Goal: Find specific page/section: Find specific page/section

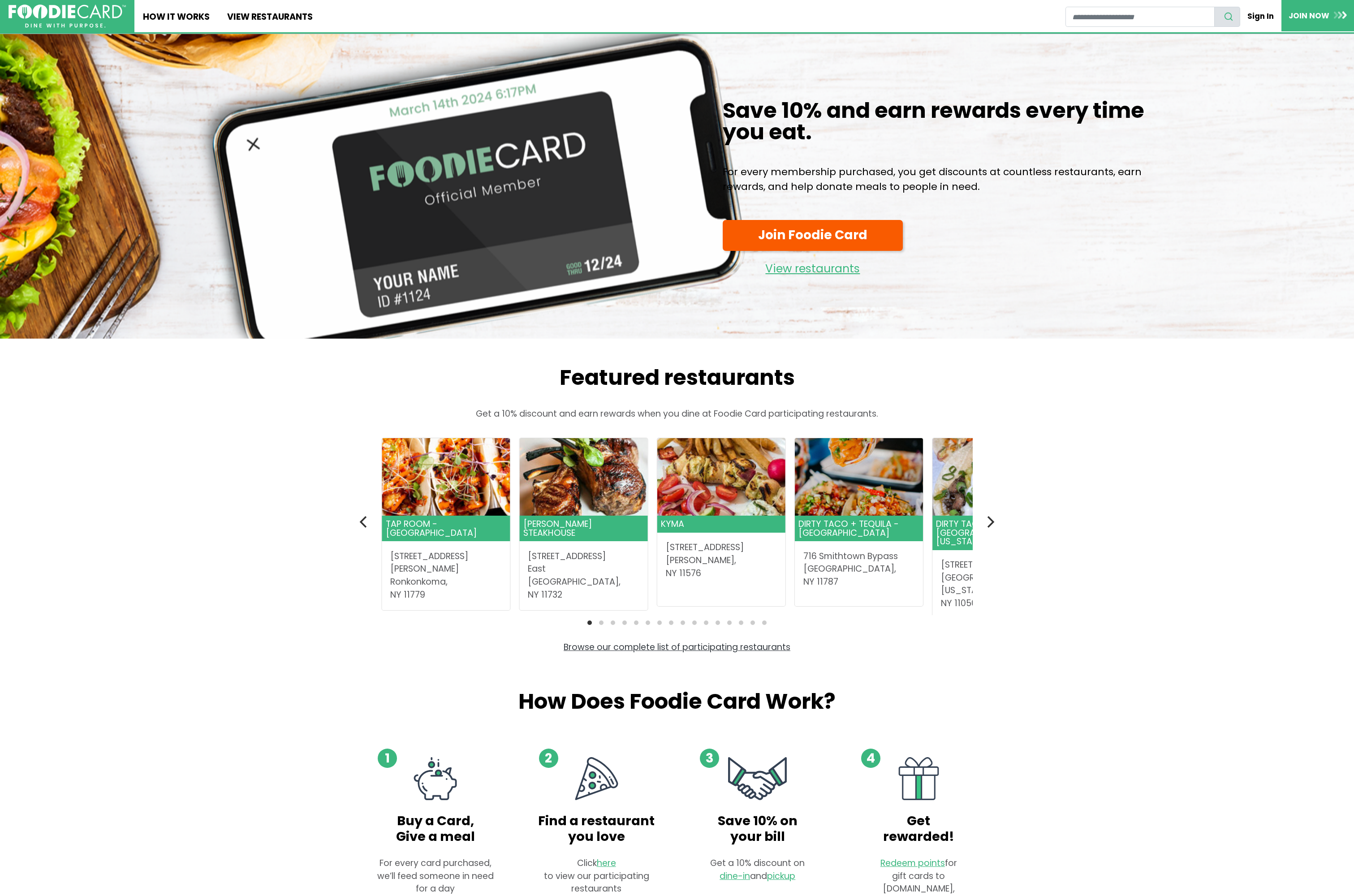
scroll to position [632, 0]
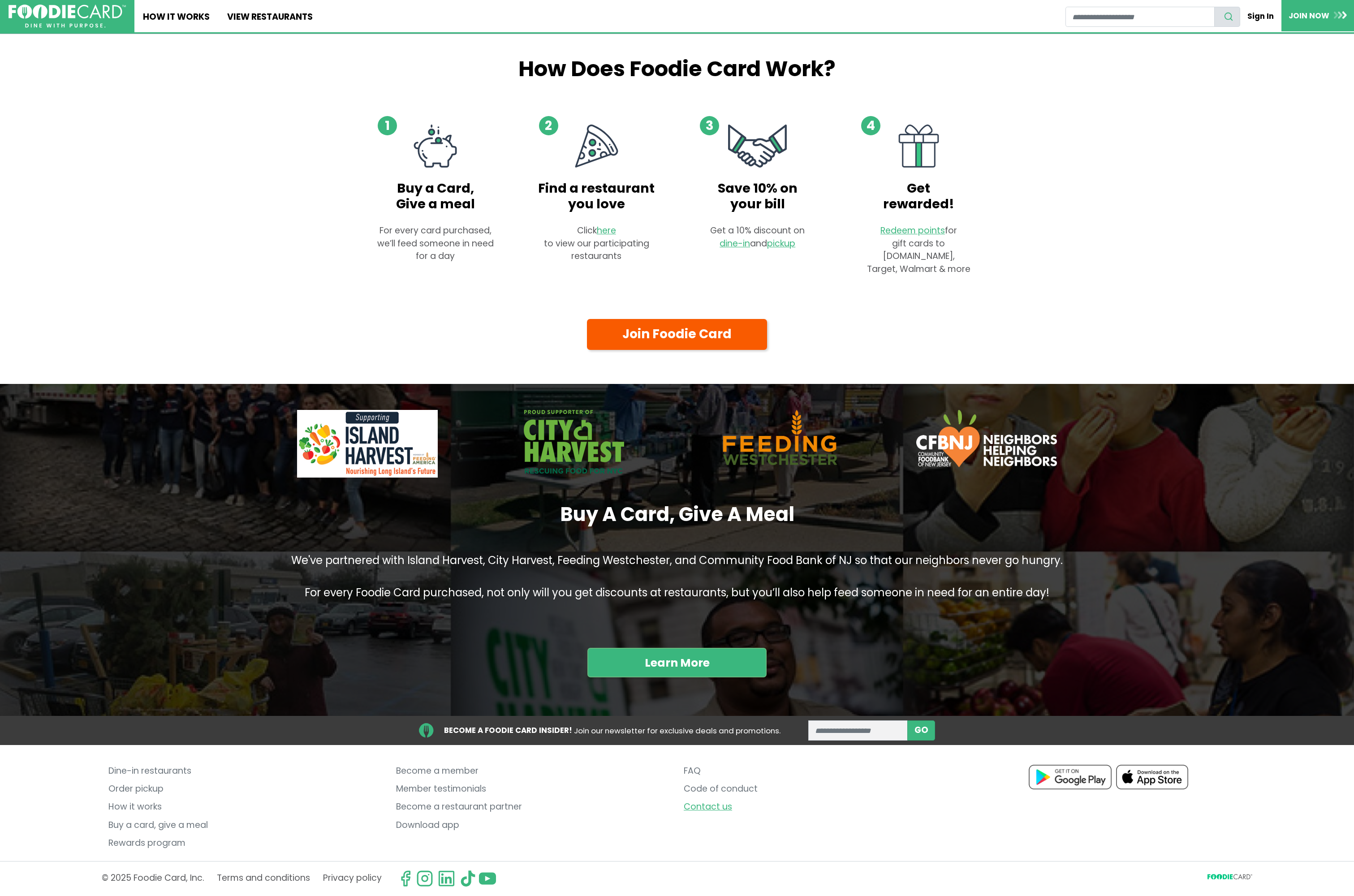
click at [709, 804] on link "Contact us" at bounding box center [820, 807] width 274 height 18
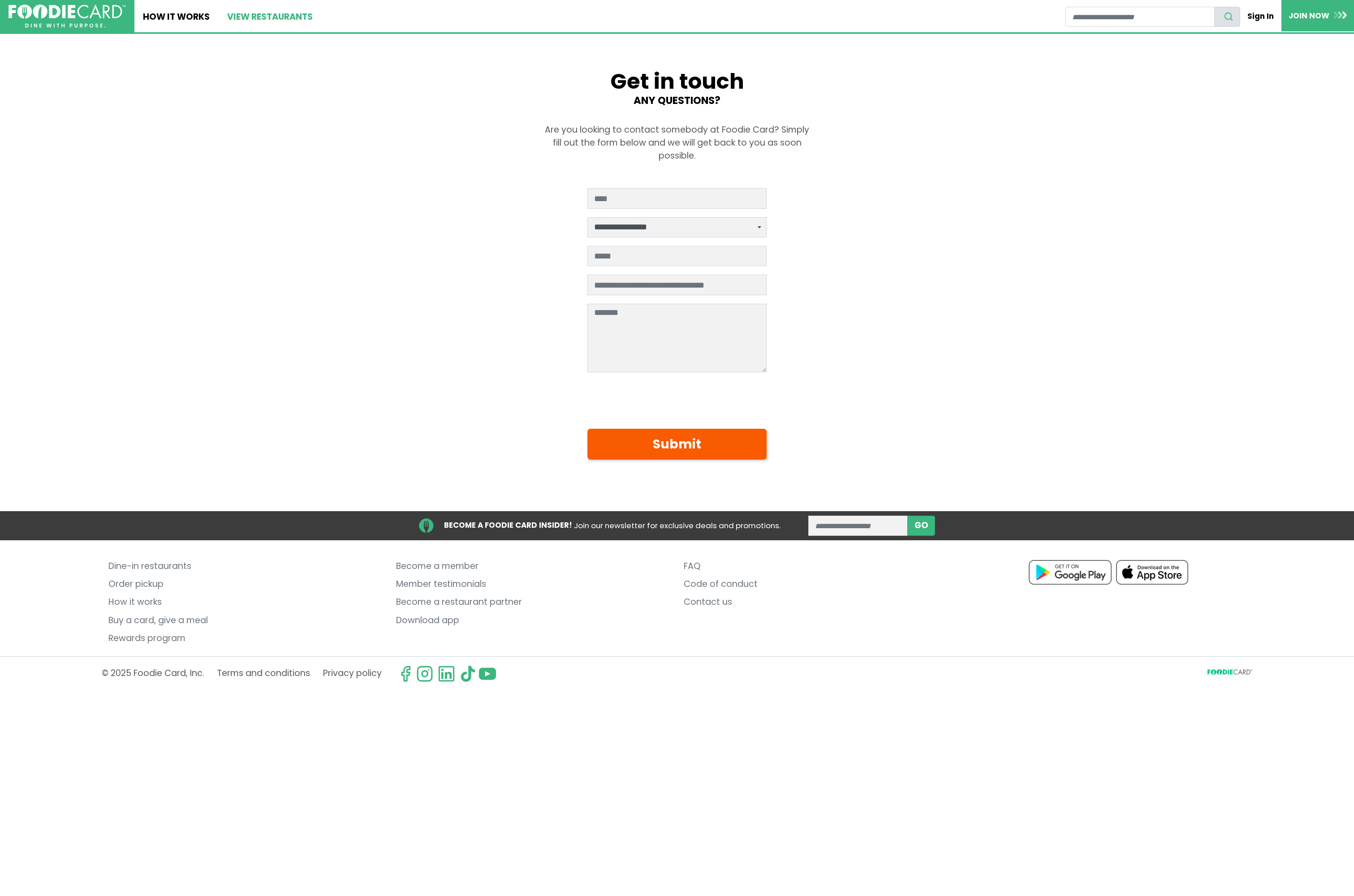
click at [271, 17] on link "View restaurants" at bounding box center [269, 16] width 102 height 32
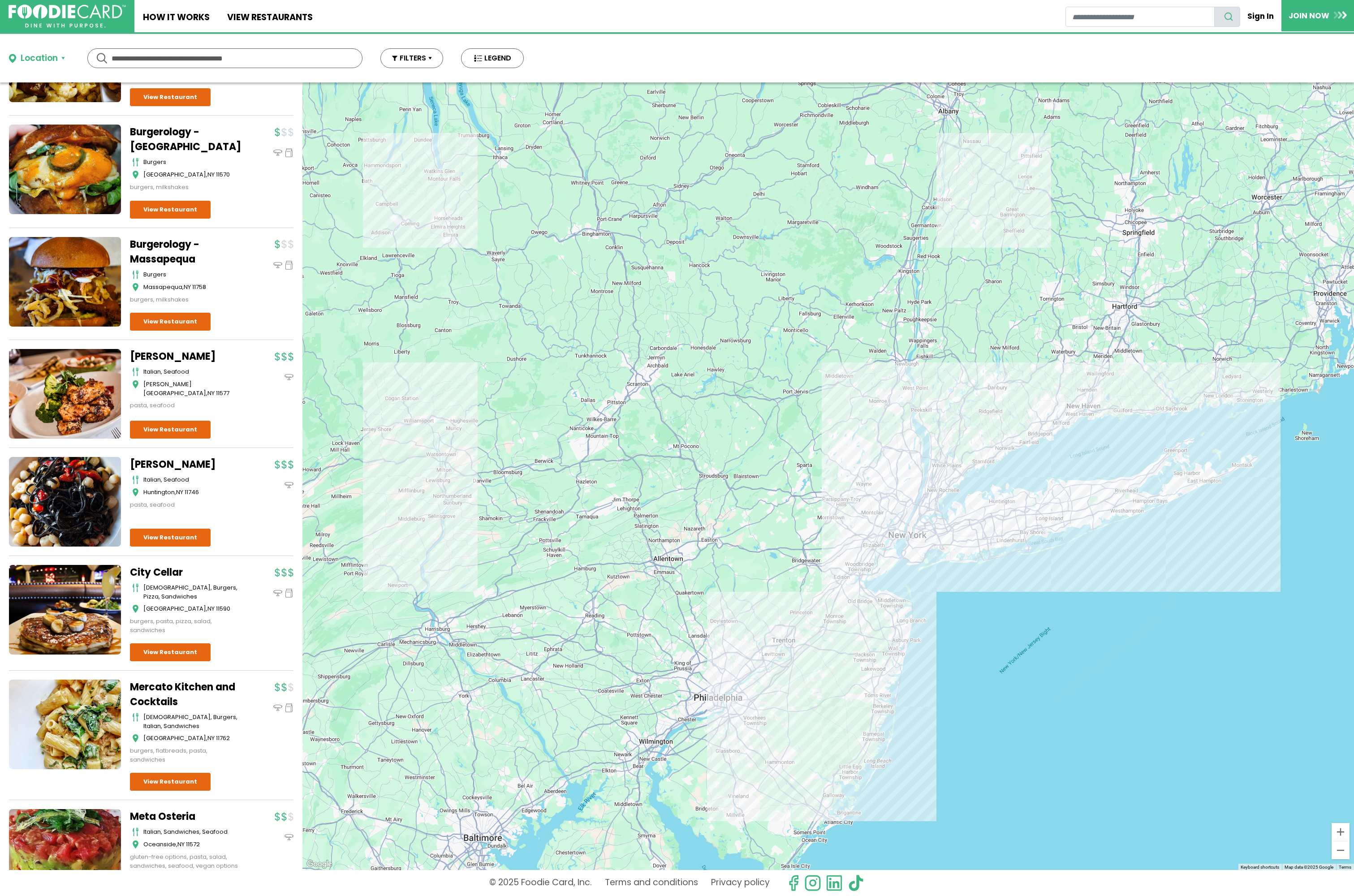
scroll to position [1612, 0]
